Goal: Task Accomplishment & Management: Manage account settings

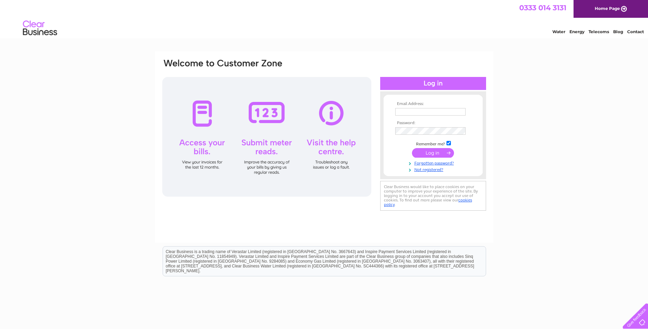
type input "[PERSON_NAME][EMAIL_ADDRESS][DOMAIN_NAME]"
click at [430, 154] on input "submit" at bounding box center [433, 153] width 42 height 10
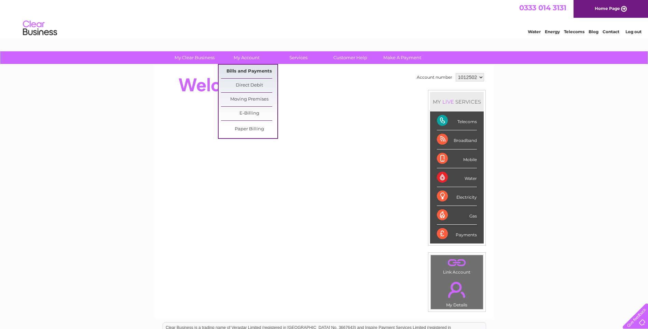
click at [253, 68] on link "Bills and Payments" at bounding box center [249, 72] width 56 height 14
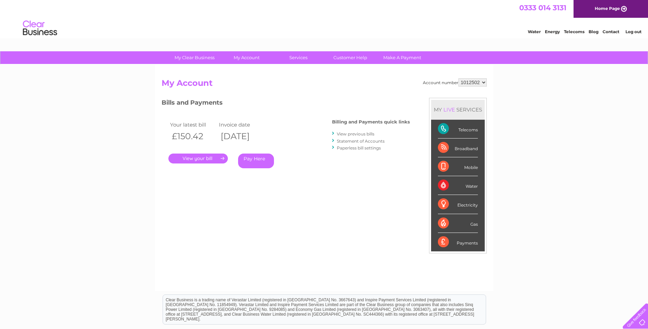
click at [206, 158] on link "." at bounding box center [197, 158] width 59 height 10
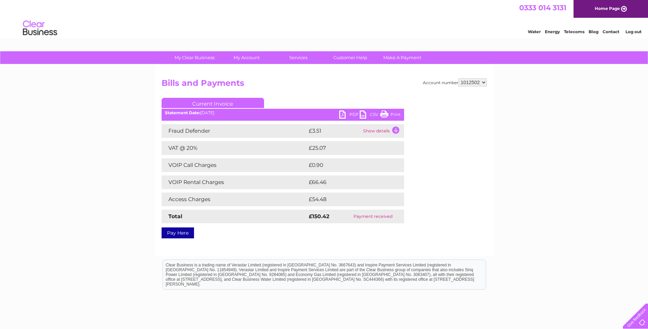
click at [350, 114] on link "PDF" at bounding box center [349, 115] width 20 height 10
